Goal: Find specific page/section: Find specific page/section

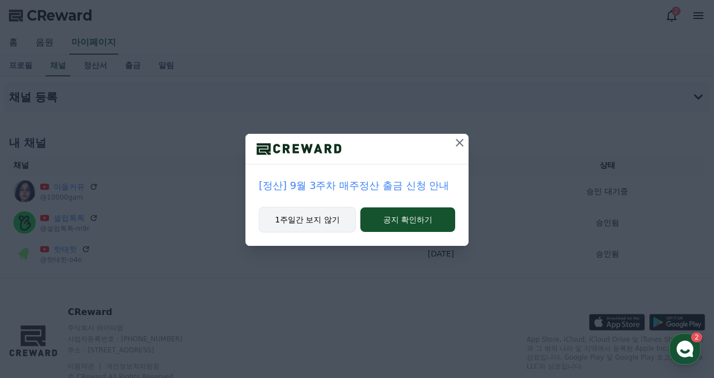
click at [319, 219] on button "1주일간 보지 않기" at bounding box center [307, 220] width 97 height 26
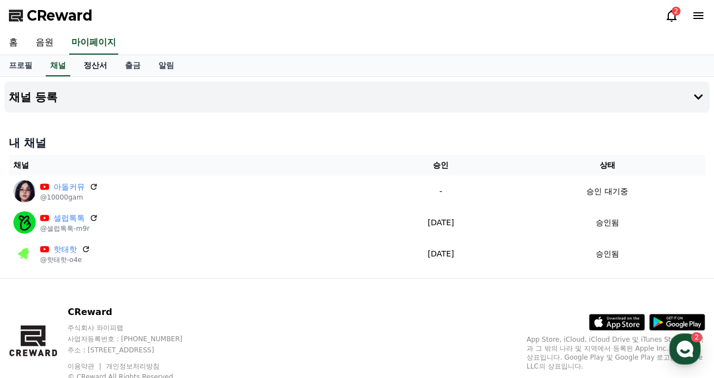
click at [83, 70] on link "정산서" at bounding box center [95, 65] width 41 height 21
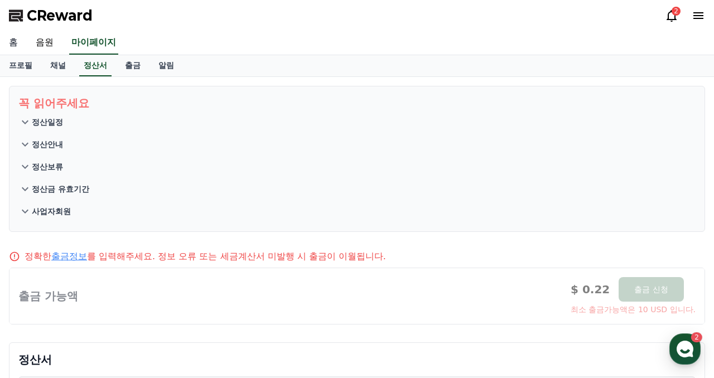
click at [16, 45] on link "홈" at bounding box center [13, 42] width 27 height 23
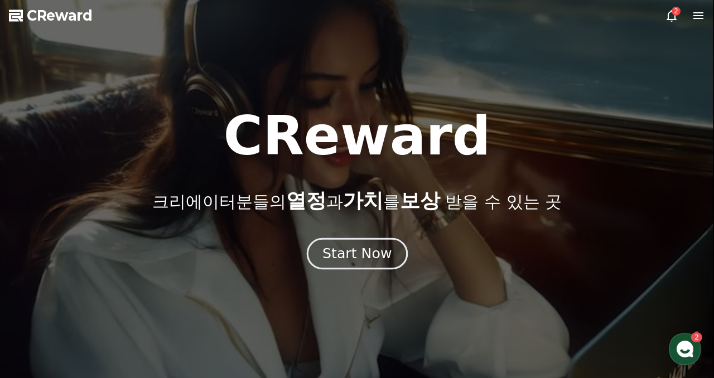
click at [342, 244] on div "Start Now" at bounding box center [356, 253] width 69 height 19
